Goal: Task Accomplishment & Management: Manage account settings

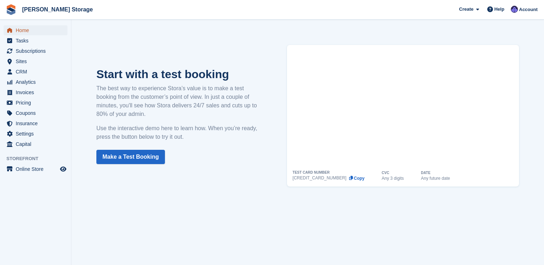
click at [25, 34] on span "Home" at bounding box center [37, 30] width 43 height 10
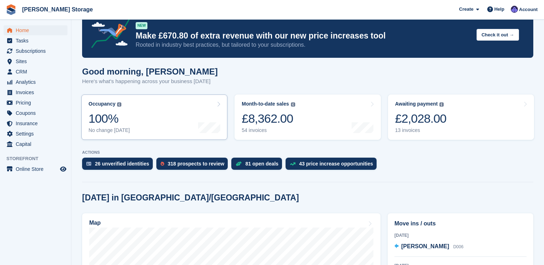
scroll to position [86, 0]
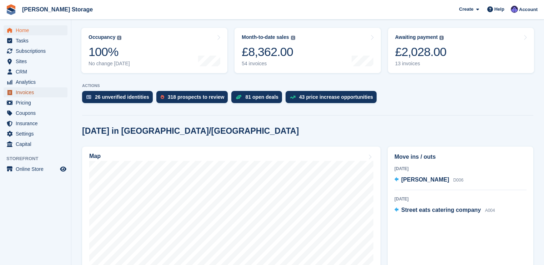
click at [23, 90] on span "Invoices" at bounding box center [37, 92] width 43 height 10
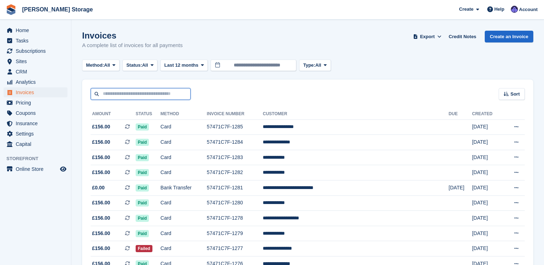
click at [103, 92] on input "text" at bounding box center [141, 94] width 100 height 12
type input "****"
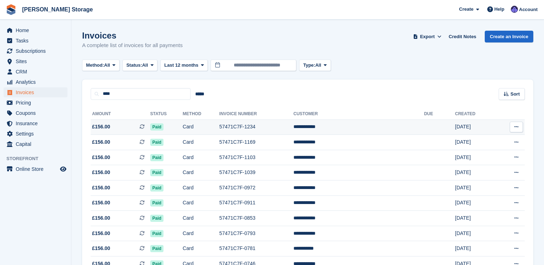
click at [513, 127] on button at bounding box center [516, 127] width 13 height 11
click at [478, 150] on p "View on Stripe" at bounding box center [489, 151] width 62 height 11
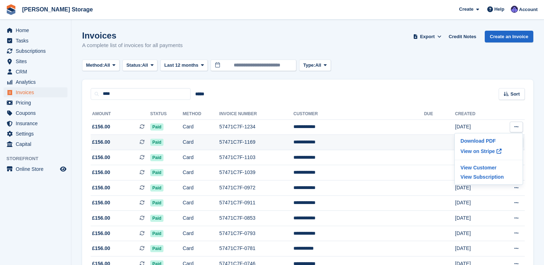
click at [424, 144] on td at bounding box center [439, 142] width 31 height 15
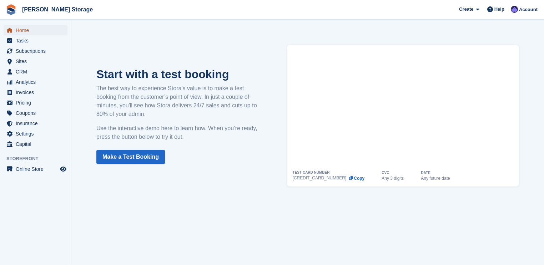
click at [30, 30] on span "Home" at bounding box center [37, 30] width 43 height 10
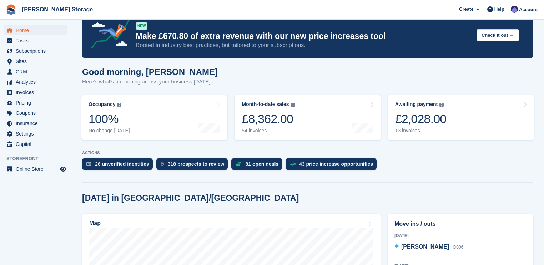
scroll to position [29, 0]
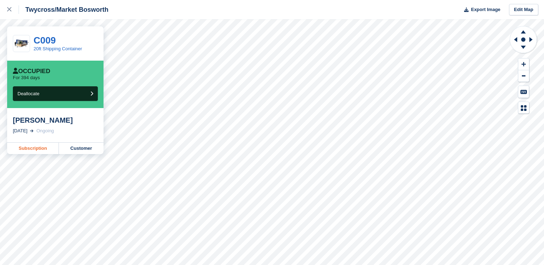
click at [41, 151] on link "Subscription" at bounding box center [33, 148] width 52 height 11
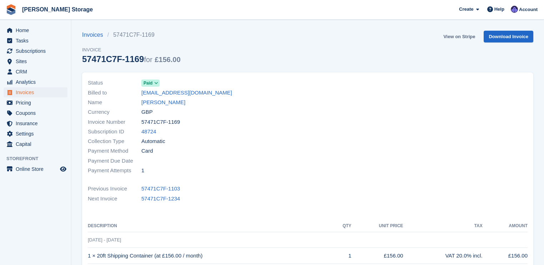
click at [464, 36] on link "View on Stripe" at bounding box center [459, 37] width 37 height 12
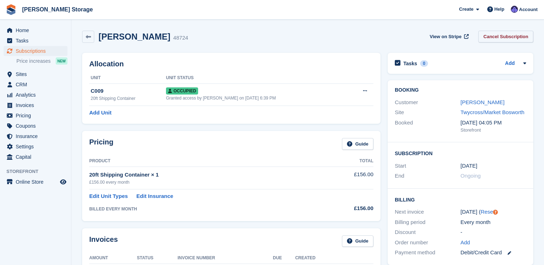
click at [489, 37] on link "Cancel Subscription" at bounding box center [505, 37] width 55 height 12
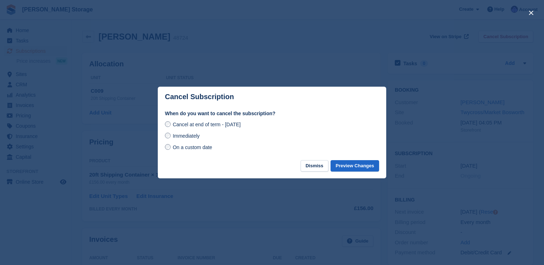
click at [186, 138] on span "Immediately" at bounding box center [186, 136] width 27 height 6
click at [343, 166] on button "Preview Changes" at bounding box center [355, 166] width 49 height 12
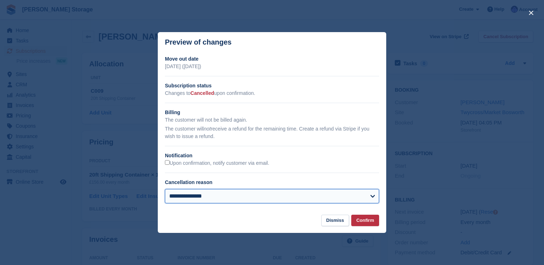
click at [190, 199] on select "**********" at bounding box center [272, 196] width 214 height 14
select select "**********"
click at [165, 190] on select "**********" at bounding box center [272, 196] width 214 height 14
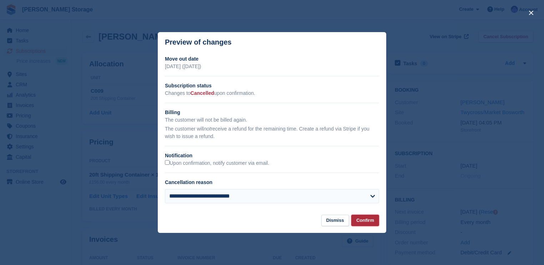
click at [365, 220] on button "Confirm" at bounding box center [365, 221] width 28 height 12
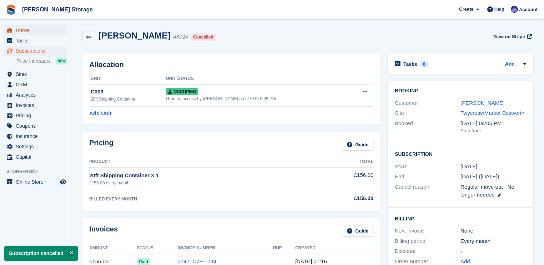
click at [19, 31] on span "Home" at bounding box center [37, 30] width 43 height 10
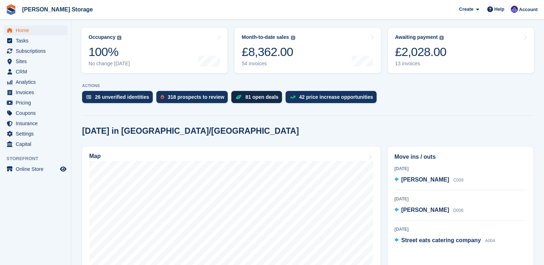
scroll to position [114, 0]
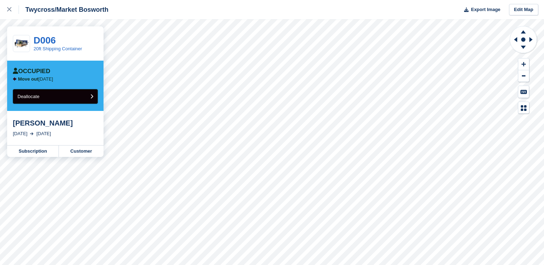
click at [42, 100] on button "Deallocate" at bounding box center [55, 96] width 85 height 15
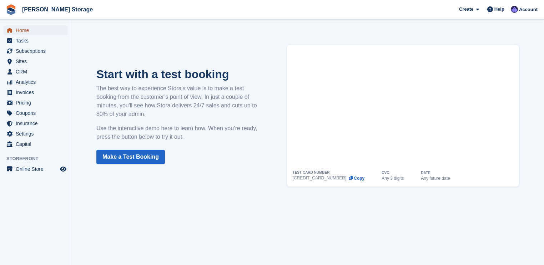
click at [35, 33] on span "Home" at bounding box center [37, 30] width 43 height 10
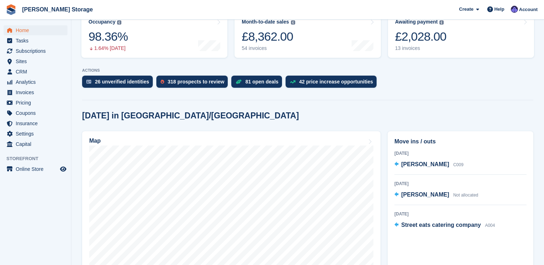
scroll to position [143, 0]
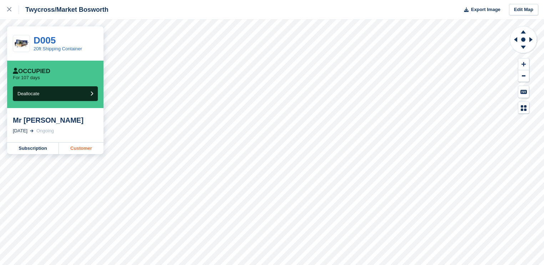
click at [73, 147] on link "Customer" at bounding box center [81, 148] width 45 height 11
click at [79, 147] on link "Customer" at bounding box center [81, 148] width 45 height 11
click at [83, 150] on link "Customer" at bounding box center [81, 148] width 45 height 11
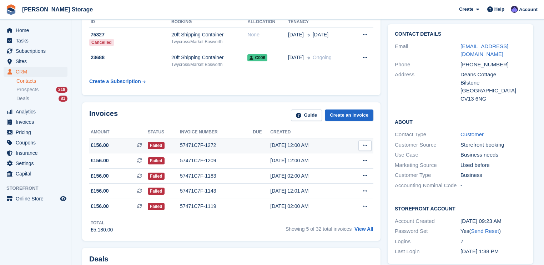
scroll to position [57, 0]
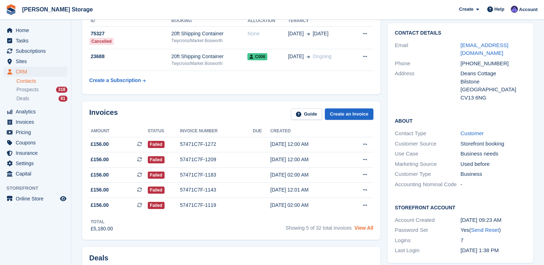
click at [360, 228] on link "View All" at bounding box center [364, 228] width 19 height 6
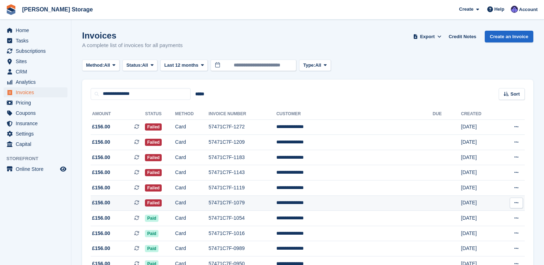
click at [515, 204] on icon at bounding box center [516, 203] width 4 height 5
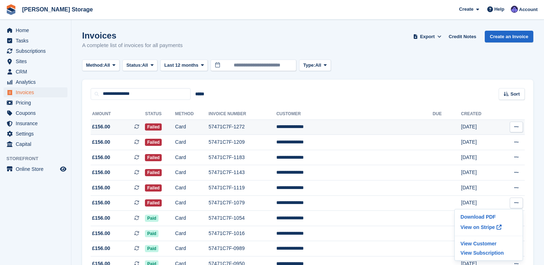
click at [257, 127] on td "57471C7F-1272" at bounding box center [242, 127] width 68 height 15
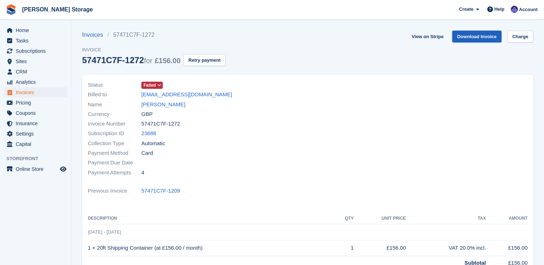
click at [480, 39] on link "Download Invoice" at bounding box center [477, 37] width 50 height 12
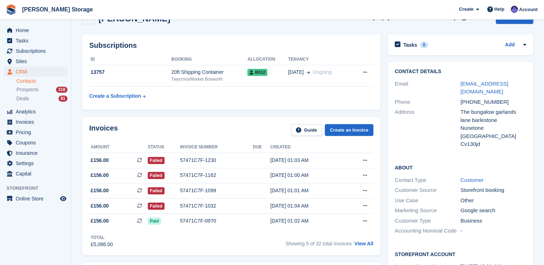
scroll to position [29, 0]
